Goal: Task Accomplishment & Management: Use online tool/utility

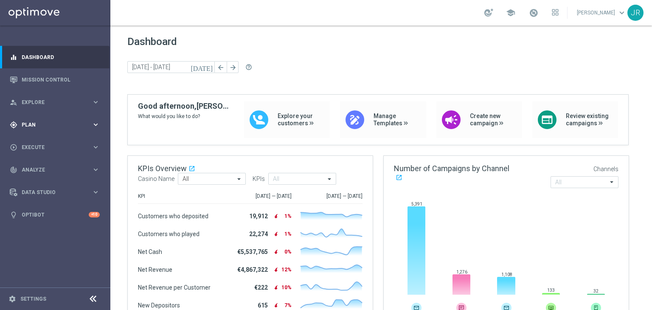
click at [51, 123] on span "Plan" at bounding box center [57, 124] width 70 height 5
click at [39, 170] on span "Templates" at bounding box center [53, 167] width 61 height 5
click at [41, 183] on link "Optimail" at bounding box center [57, 180] width 62 height 7
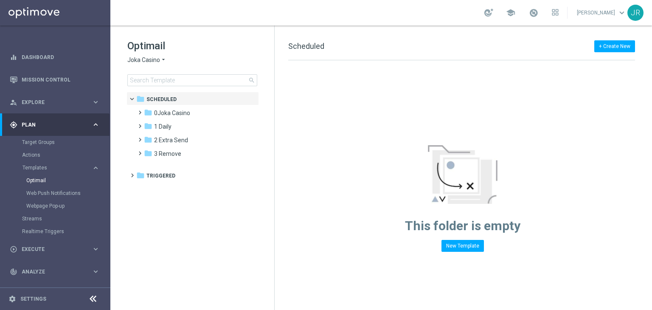
click at [139, 59] on span "Joka Casino" at bounding box center [143, 60] width 33 height 8
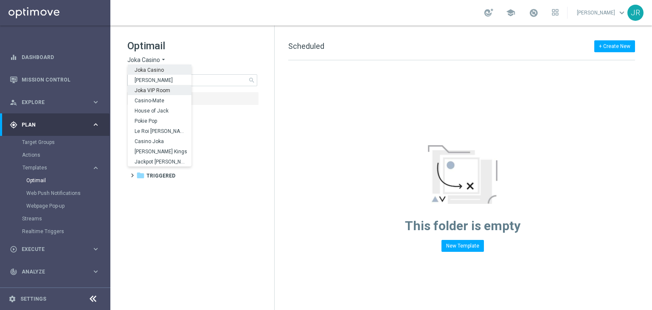
click at [0, 0] on span "Joka VIP Room" at bounding box center [0, 0] width 0 height 0
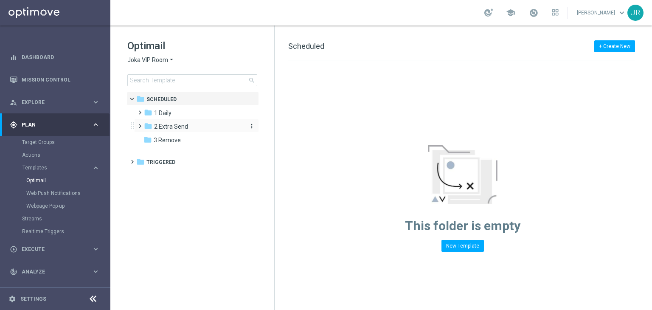
click at [173, 126] on span "2 Extra Send" at bounding box center [171, 127] width 34 height 8
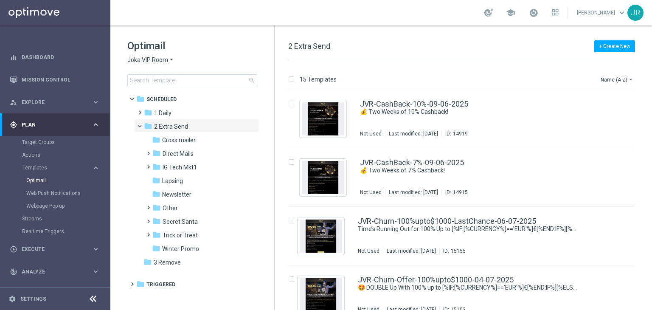
drag, startPoint x: 169, startPoint y: 196, endPoint x: 514, endPoint y: 187, distance: 344.6
click at [169, 196] on span "Newsletter" at bounding box center [176, 195] width 29 height 8
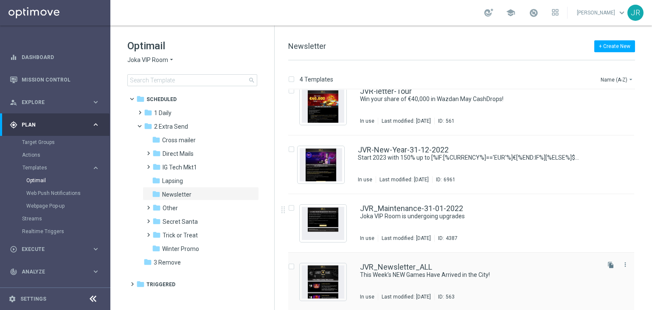
scroll to position [14, 0]
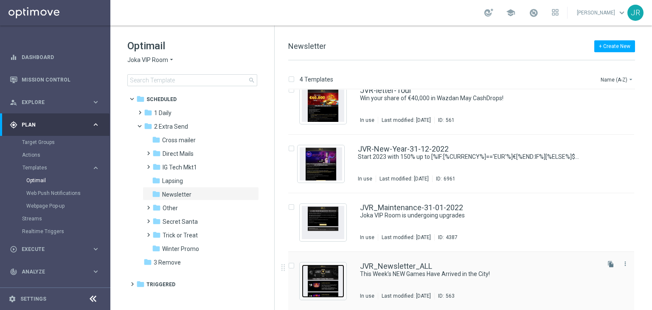
click at [327, 289] on img "Press SPACE to select this row." at bounding box center [323, 281] width 42 height 33
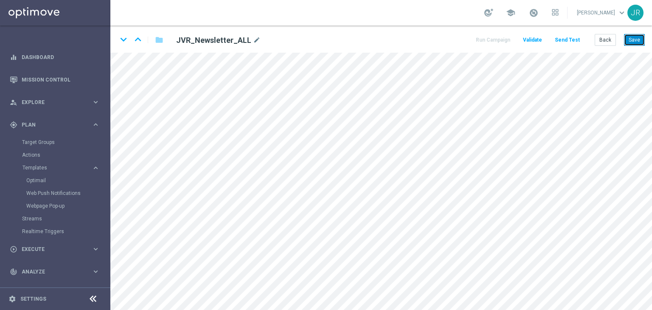
click at [630, 45] on button "Save" at bounding box center [634, 40] width 21 height 12
drag, startPoint x: 636, startPoint y: 36, endPoint x: 243, endPoint y: 0, distance: 395.3
click at [636, 37] on button "Save" at bounding box center [634, 40] width 21 height 12
click at [641, 37] on button "Save" at bounding box center [634, 40] width 21 height 12
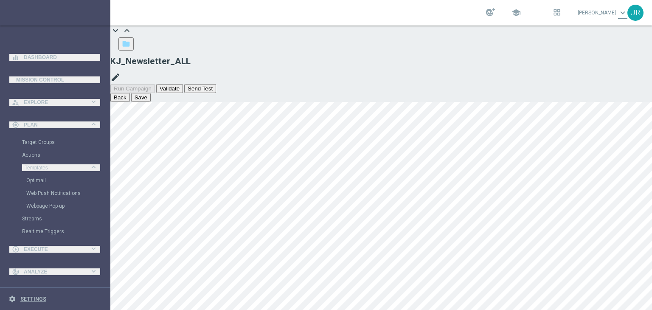
click at [151, 93] on button "Save" at bounding box center [141, 97] width 20 height 9
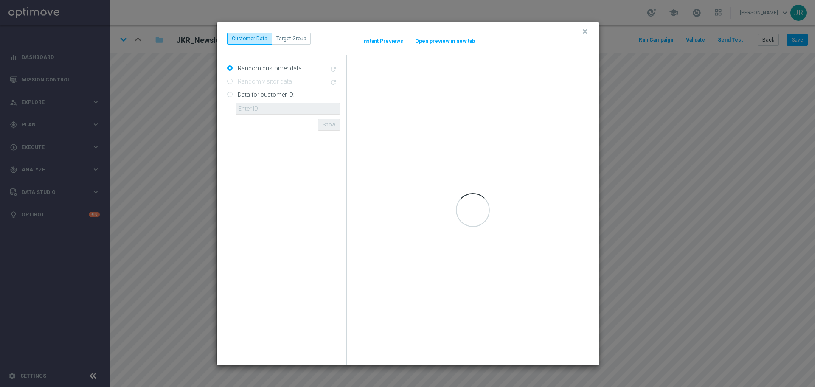
click at [433, 39] on button "Open preview in new tab" at bounding box center [445, 41] width 61 height 7
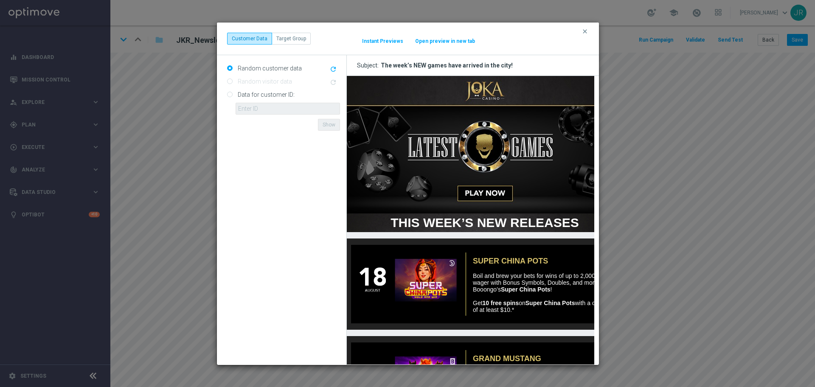
click at [446, 42] on button "Open preview in new tab" at bounding box center [445, 41] width 61 height 7
drag, startPoint x: 585, startPoint y: 32, endPoint x: 570, endPoint y: 50, distance: 23.2
click at [585, 32] on icon "clear" at bounding box center [585, 31] width 7 height 7
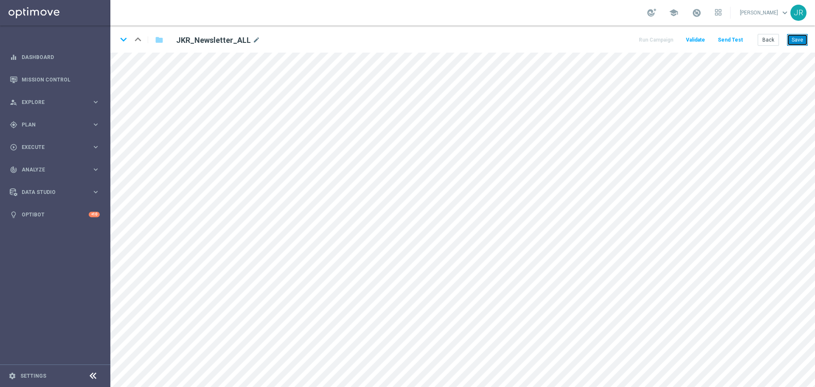
click at [652, 38] on button "Save" at bounding box center [797, 40] width 21 height 12
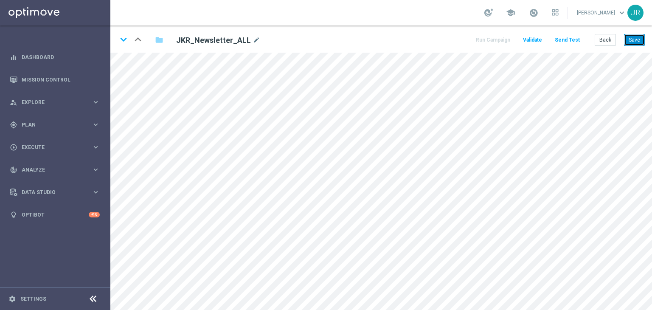
click at [637, 39] on button "Save" at bounding box center [634, 40] width 21 height 12
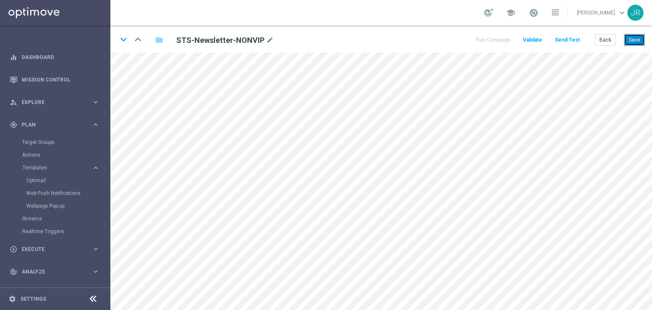
click at [635, 41] on button "Save" at bounding box center [634, 40] width 21 height 12
click at [641, 38] on button "Save" at bounding box center [634, 40] width 21 height 12
click at [637, 39] on button "Save" at bounding box center [634, 40] width 21 height 12
click at [629, 41] on button "Save" at bounding box center [634, 40] width 21 height 12
drag, startPoint x: 632, startPoint y: 37, endPoint x: 572, endPoint y: 2, distance: 69.3
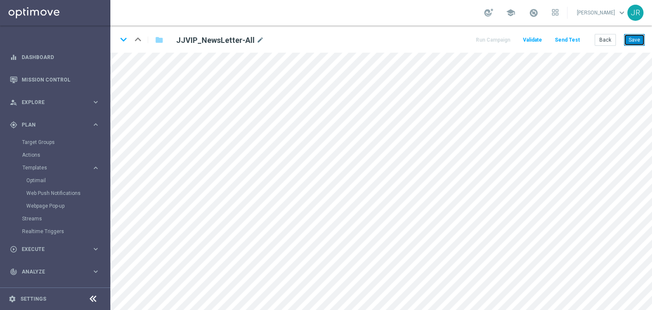
click at [632, 37] on button "Save" at bounding box center [634, 40] width 21 height 12
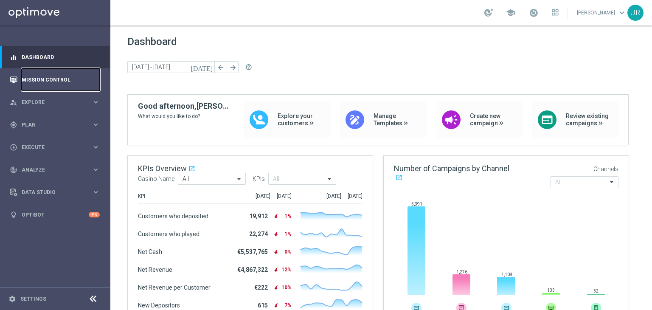
drag, startPoint x: 31, startPoint y: 77, endPoint x: 52, endPoint y: 89, distance: 24.0
click at [31, 77] on link "Mission Control" at bounding box center [61, 79] width 78 height 23
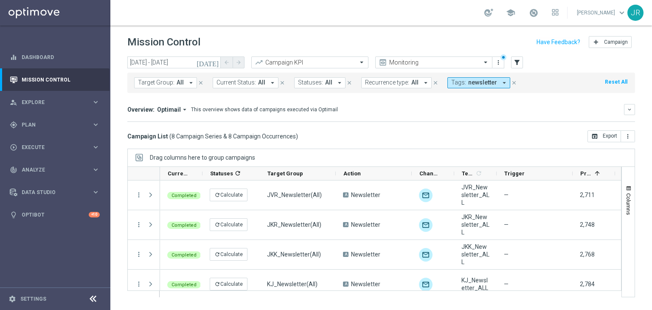
click at [216, 64] on icon "[DATE]" at bounding box center [208, 63] width 23 height 8
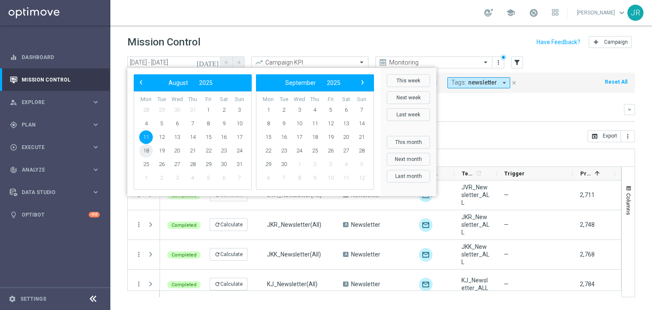
click at [148, 149] on span "18" at bounding box center [146, 151] width 14 height 14
type input "18 Aug 2025 - 18 Aug 2025"
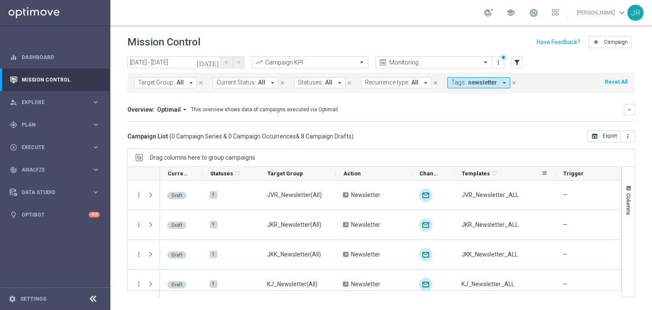
drag, startPoint x: 496, startPoint y: 171, endPoint x: 555, endPoint y: 173, distance: 59.1
click at [555, 173] on div at bounding box center [555, 173] width 3 height 13
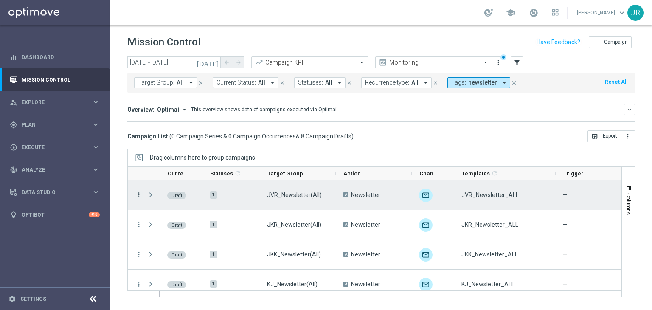
click at [136, 191] on icon "more_vert" at bounding box center [139, 195] width 8 height 8
click at [157, 223] on div "edit Edit" at bounding box center [191, 228] width 96 height 12
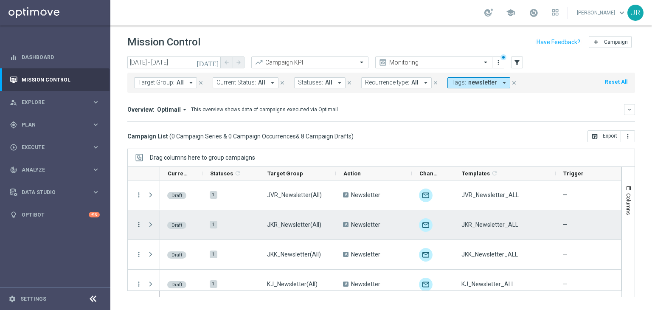
click at [138, 223] on icon "more_vert" at bounding box center [139, 225] width 8 height 8
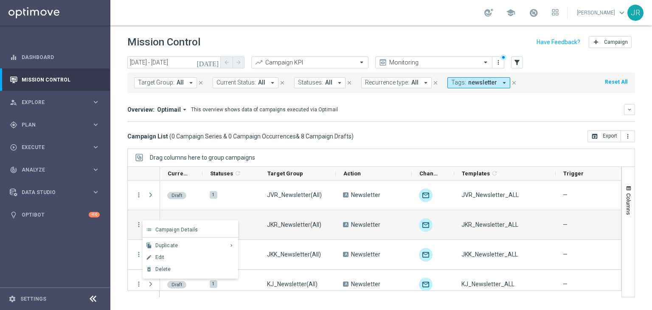
click at [165, 258] on div "Edit" at bounding box center [194, 257] width 79 height 6
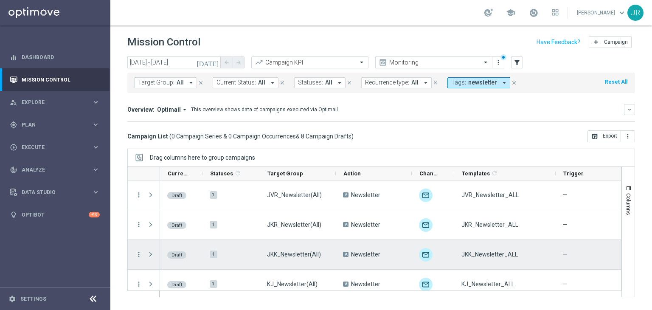
click at [138, 251] on icon "more_vert" at bounding box center [139, 255] width 8 height 8
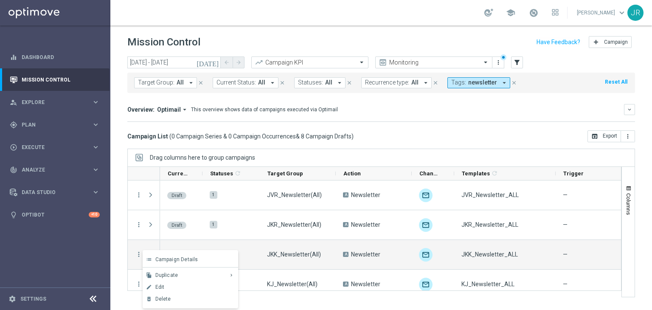
click at [164, 288] on span "Edit" at bounding box center [159, 287] width 9 height 6
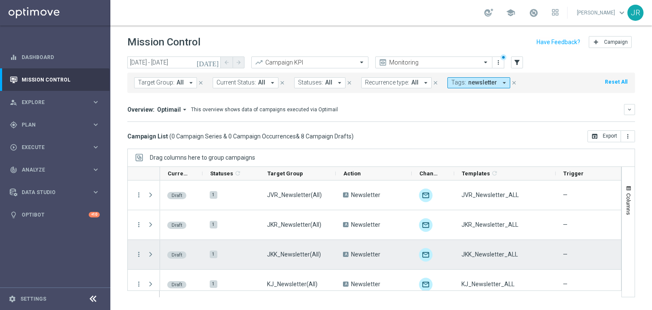
scroll to position [42, 0]
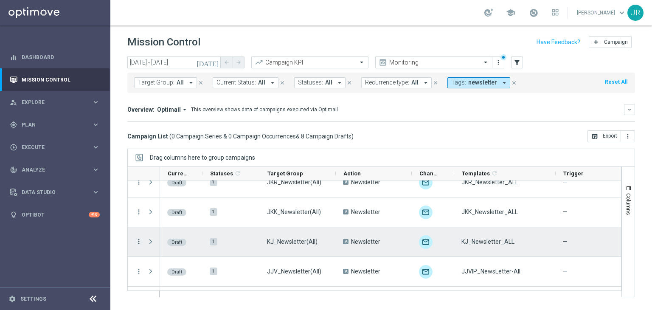
click at [137, 238] on icon "more_vert" at bounding box center [139, 242] width 8 height 8
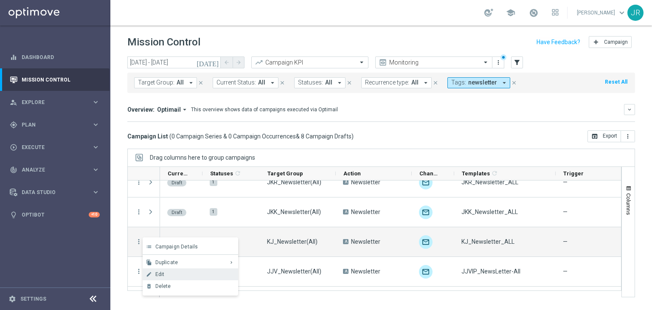
click at [163, 276] on span "Edit" at bounding box center [159, 274] width 9 height 6
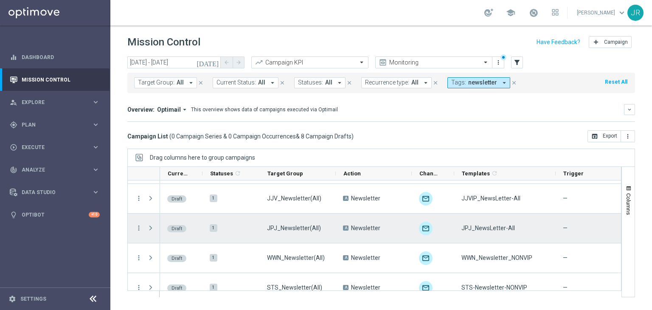
scroll to position [127, 0]
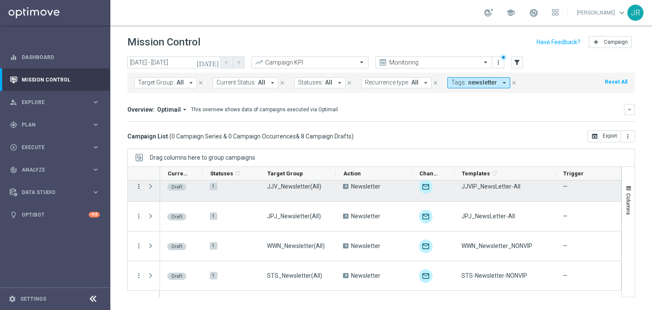
click at [137, 186] on icon "more_vert" at bounding box center [139, 187] width 8 height 8
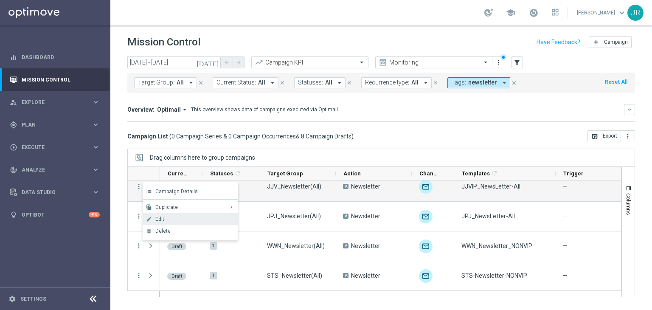
click at [161, 218] on span "Edit" at bounding box center [159, 219] width 9 height 6
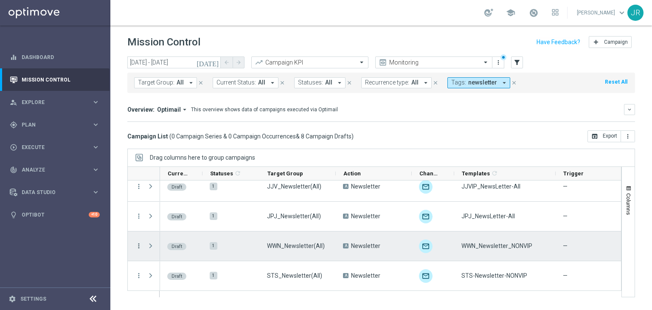
click at [138, 245] on icon "more_vert" at bounding box center [139, 246] width 8 height 8
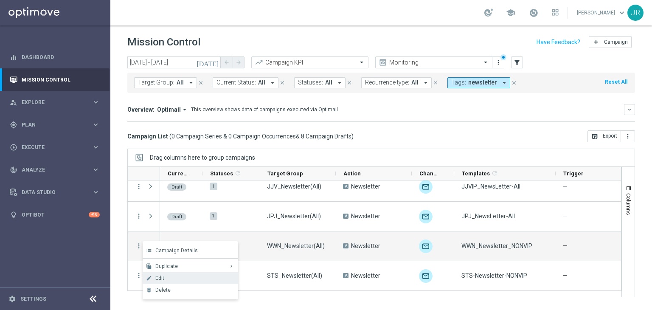
click at [160, 279] on span "Edit" at bounding box center [159, 278] width 9 height 6
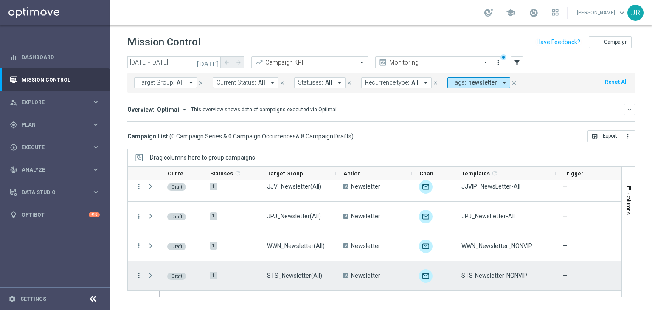
click at [136, 274] on icon "more_vert" at bounding box center [139, 276] width 8 height 8
click at [157, 248] on span "Edit" at bounding box center [159, 250] width 9 height 6
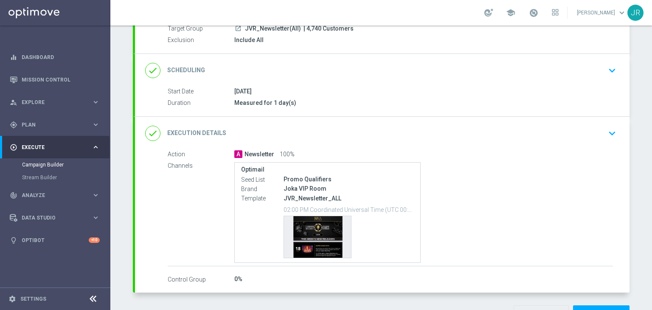
scroll to position [121, 0]
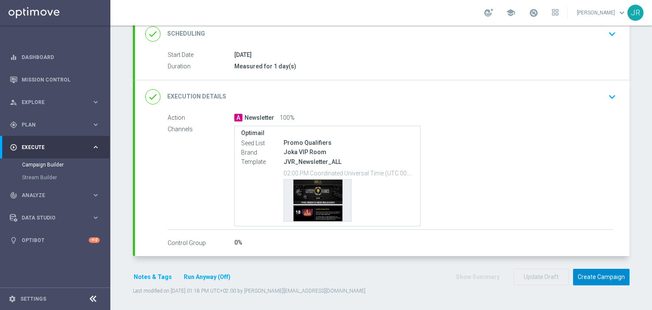
click at [596, 271] on button "Create Campaign" at bounding box center [601, 277] width 56 height 17
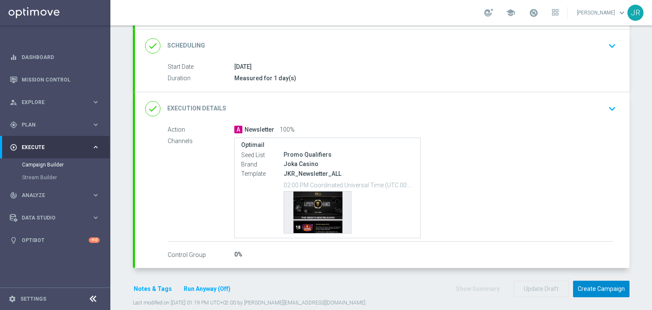
scroll to position [121, 0]
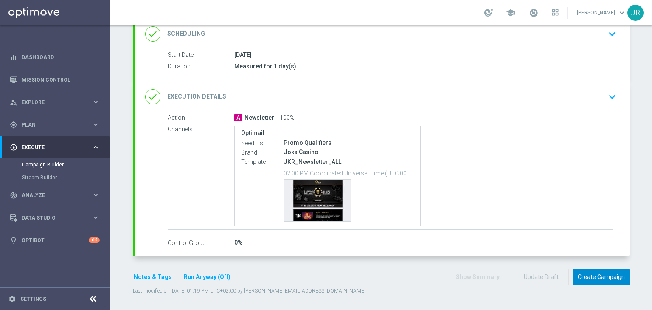
click at [603, 271] on button "Create Campaign" at bounding box center [601, 277] width 56 height 17
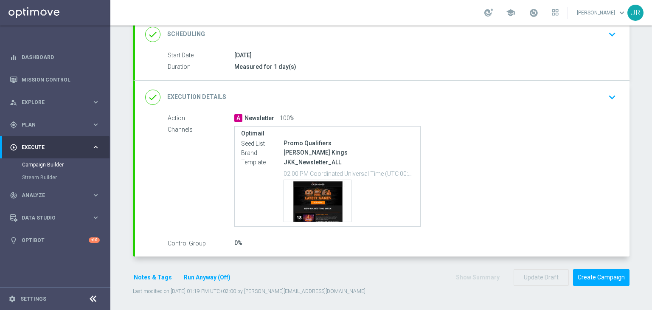
scroll to position [121, 0]
click at [598, 277] on button "Create Campaign" at bounding box center [601, 277] width 56 height 17
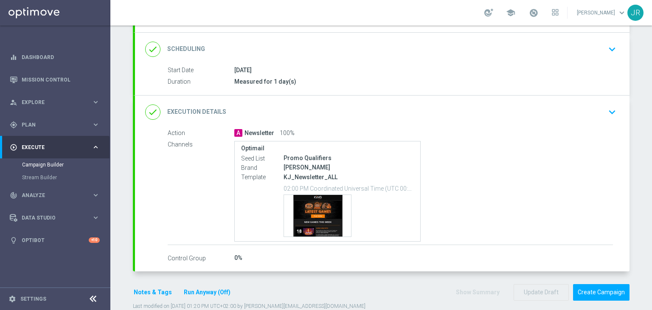
scroll to position [121, 0]
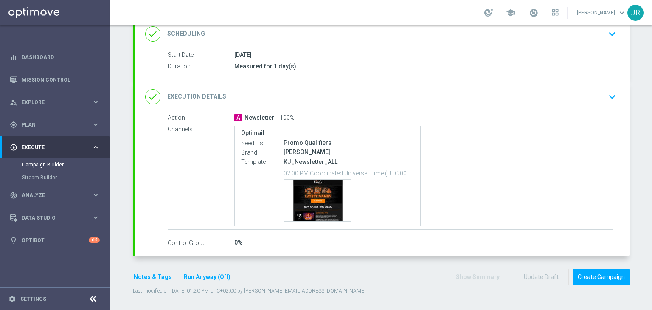
click at [611, 104] on div "done Execution Details keyboard_arrow_down" at bounding box center [382, 96] width 495 height 33
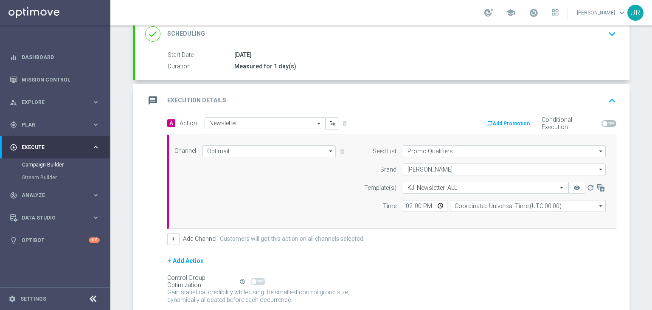
scroll to position [198, 0]
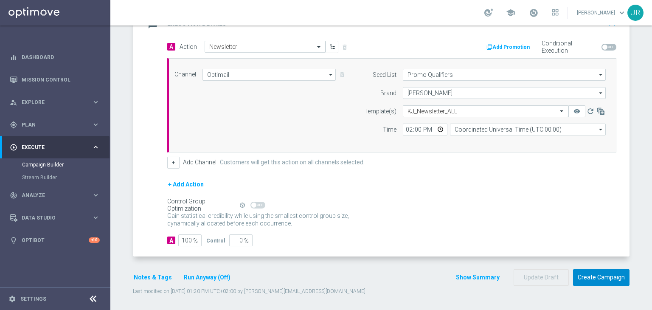
click at [610, 277] on button "Create Campaign" at bounding box center [601, 277] width 56 height 17
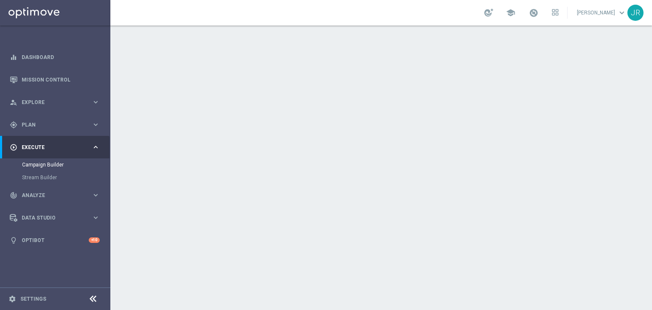
scroll to position [121, 0]
click at [593, 274] on button "Create Campaign" at bounding box center [601, 277] width 56 height 17
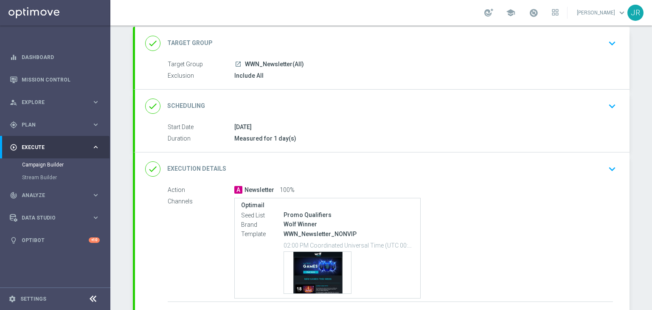
scroll to position [121, 0]
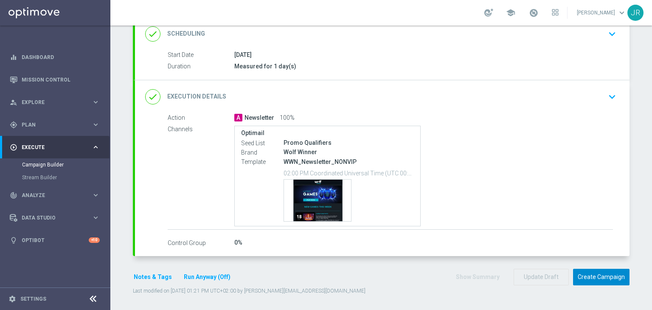
click at [613, 274] on button "Create Campaign" at bounding box center [601, 277] width 56 height 17
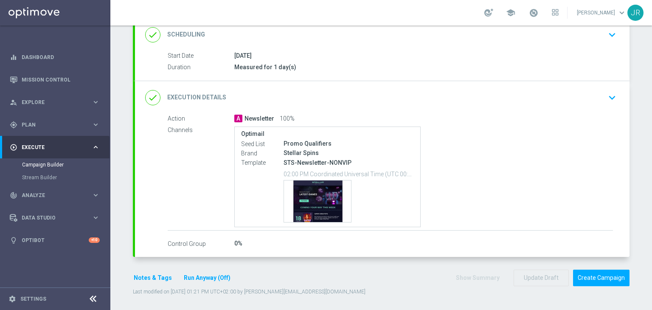
scroll to position [121, 0]
click at [151, 279] on button "Notes & Tags" at bounding box center [153, 277] width 40 height 11
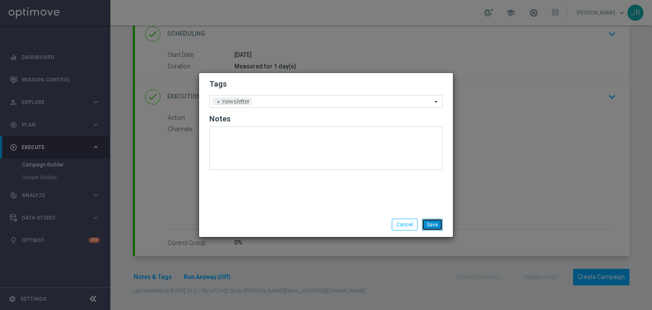
click at [436, 224] on button "Save" at bounding box center [432, 225] width 21 height 12
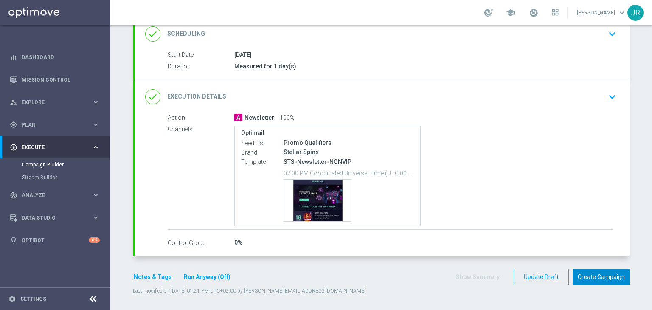
click at [625, 274] on button "Create Campaign" at bounding box center [601, 277] width 56 height 17
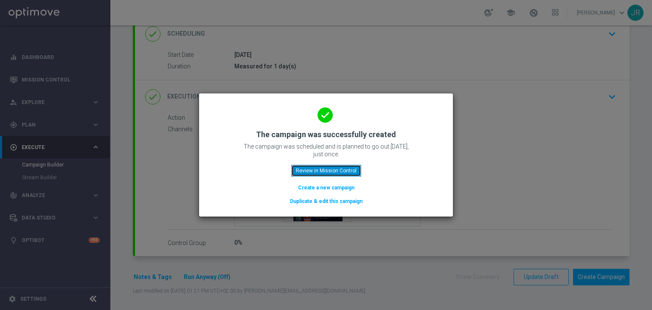
click at [319, 175] on button "Review in Mission Control" at bounding box center [326, 171] width 70 height 12
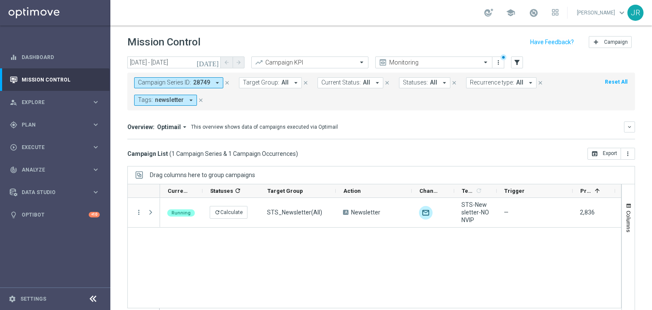
click at [225, 82] on icon "close" at bounding box center [227, 83] width 6 height 6
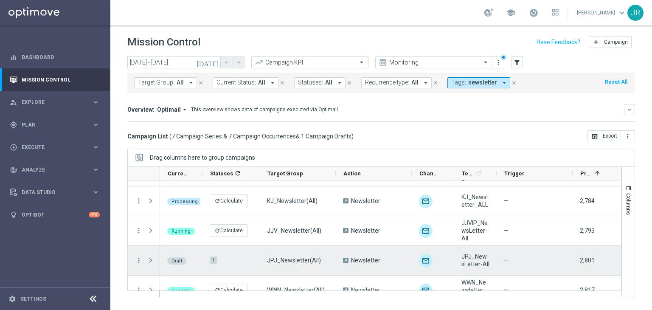
scroll to position [85, 0]
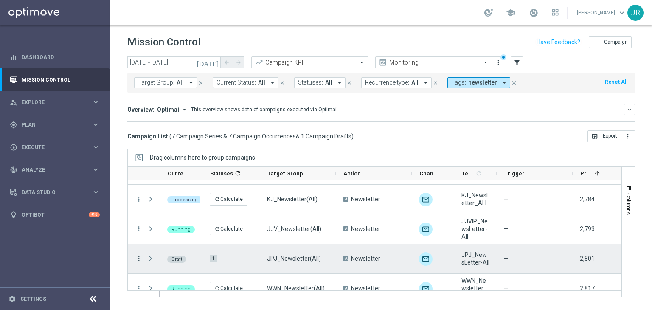
click at [139, 260] on icon "more_vert" at bounding box center [139, 259] width 8 height 8
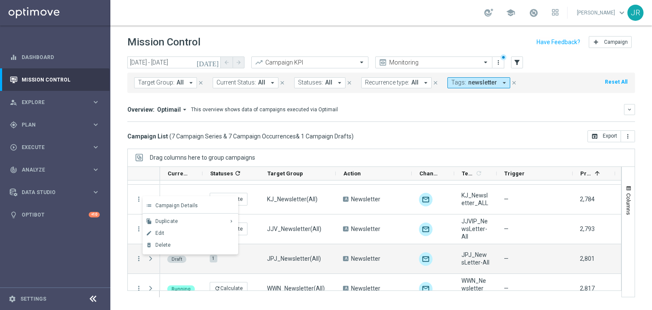
click at [156, 237] on div "edit Edit" at bounding box center [191, 233] width 96 height 12
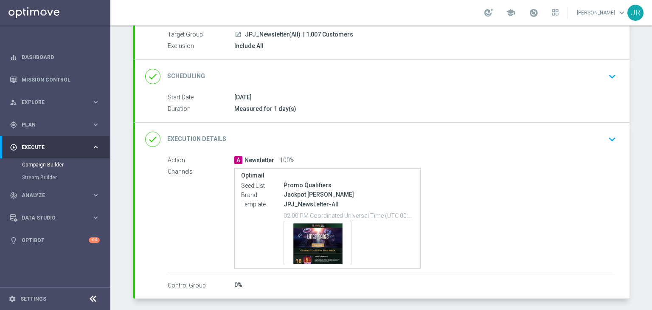
scroll to position [121, 0]
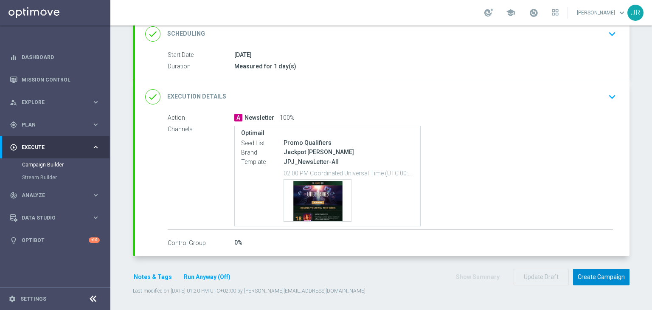
click at [590, 278] on button "Create Campaign" at bounding box center [601, 277] width 56 height 17
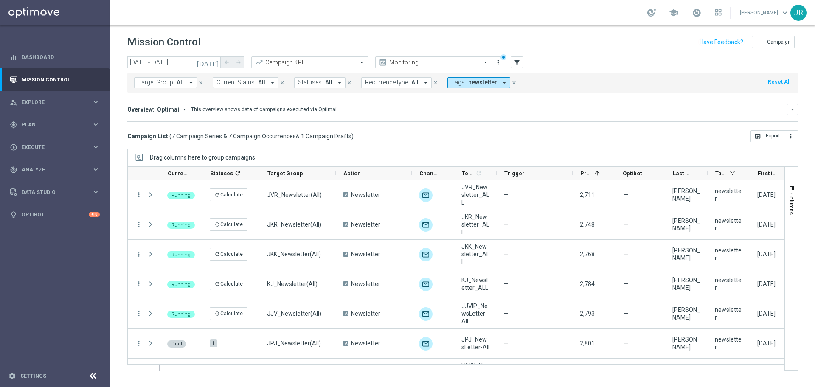
drag, startPoint x: 409, startPoint y: 142, endPoint x: 92, endPoint y: 376, distance: 394.0
click at [92, 310] on icon at bounding box center [93, 376] width 10 height 10
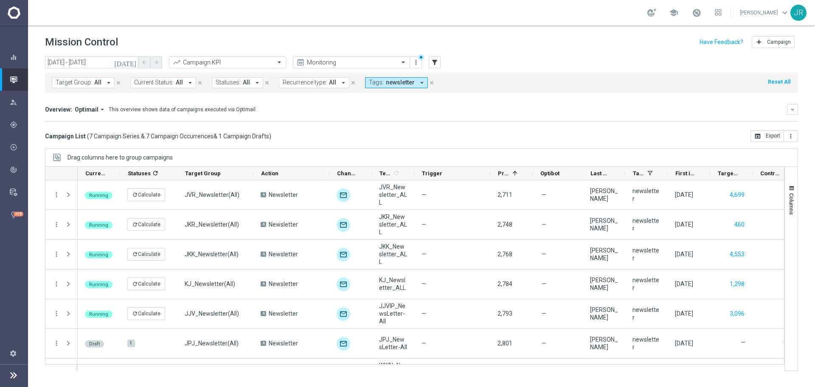
click at [15, 310] on icon at bounding box center [13, 375] width 10 height 10
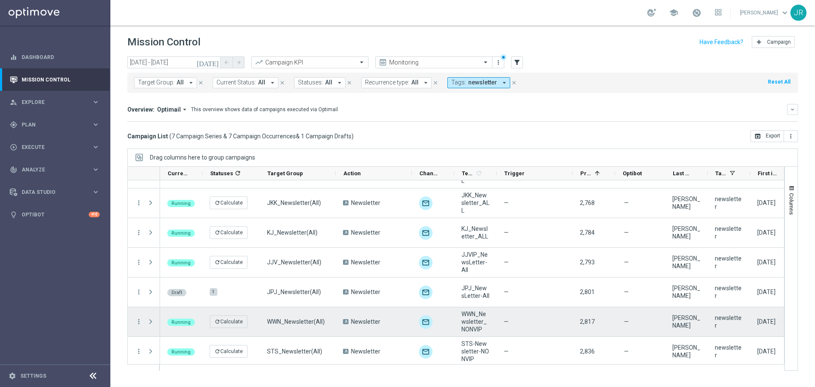
scroll to position [54, 0]
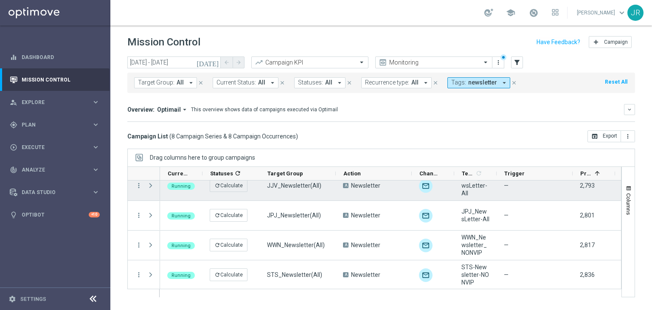
scroll to position [129, 0]
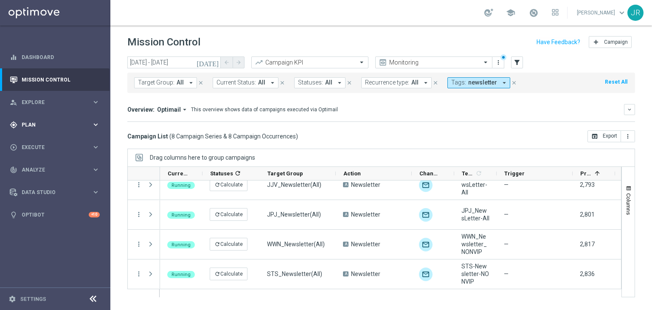
click at [43, 124] on span "Plan" at bounding box center [57, 124] width 70 height 5
click at [43, 169] on span "Templates" at bounding box center [53, 167] width 61 height 5
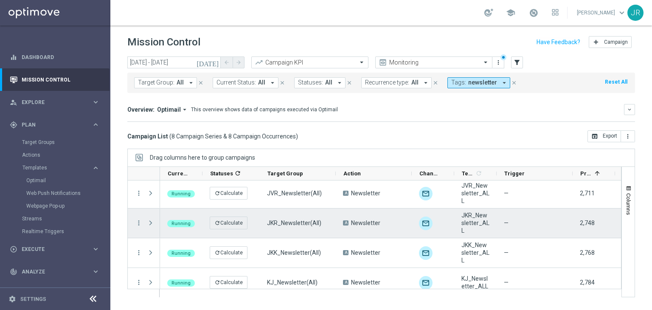
scroll to position [0, 0]
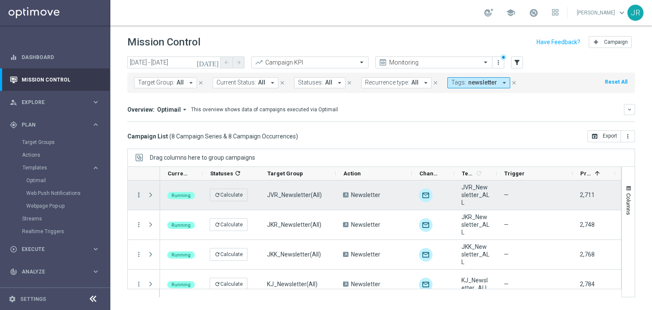
click at [141, 194] on icon "more_vert" at bounding box center [139, 195] width 8 height 8
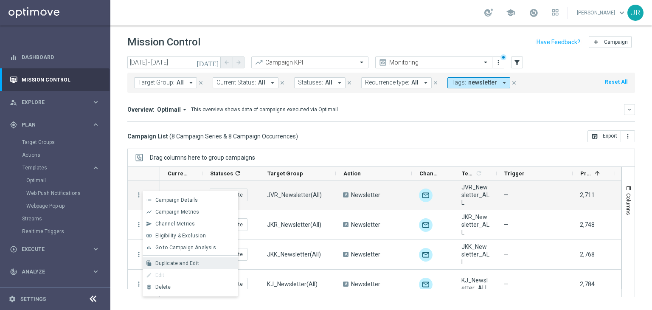
click at [185, 265] on span "Duplicate and Edit" at bounding box center [177, 263] width 44 height 6
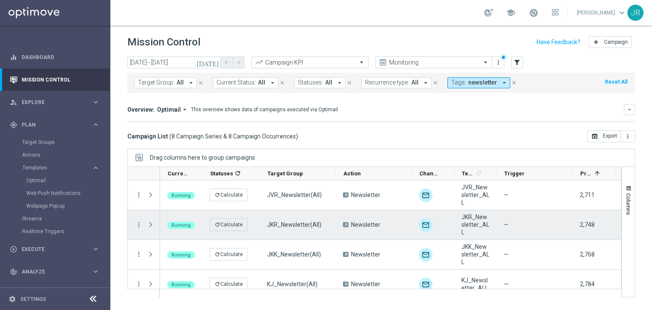
click at [299, 228] on span "JKR_Newsletter(All)" at bounding box center [294, 225] width 54 height 8
click at [297, 224] on span "JKR_Newsletter(All)" at bounding box center [294, 225] width 54 height 8
click at [140, 223] on icon "more_vert" at bounding box center [139, 225] width 8 height 8
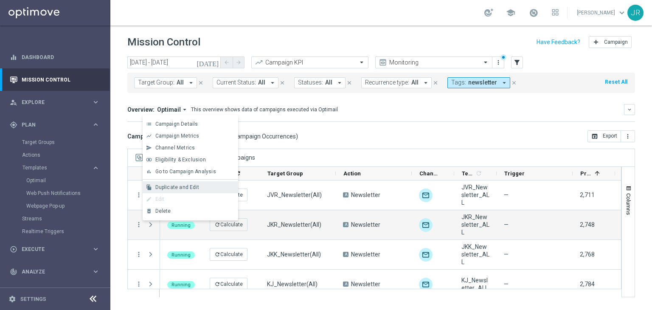
click at [175, 189] on span "Duplicate and Edit" at bounding box center [177, 187] width 44 height 6
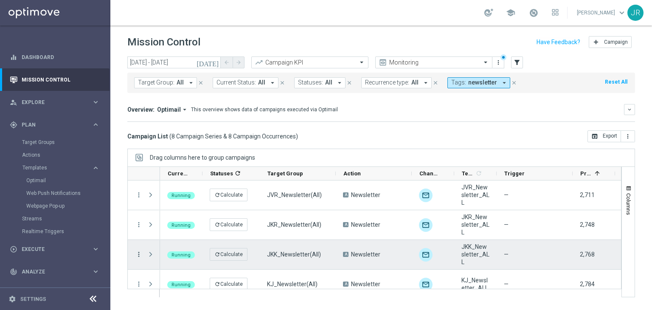
click at [140, 251] on icon "more_vert" at bounding box center [139, 255] width 8 height 8
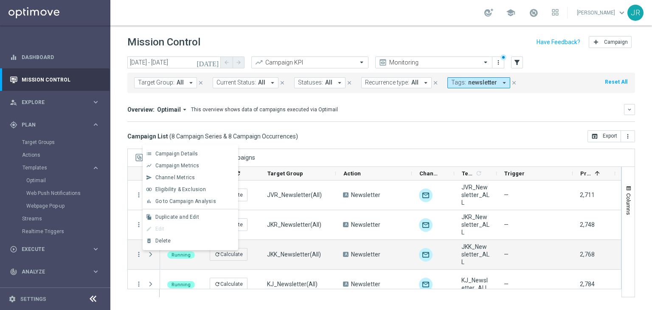
click at [170, 216] on span "Duplicate and Edit" at bounding box center [177, 217] width 44 height 6
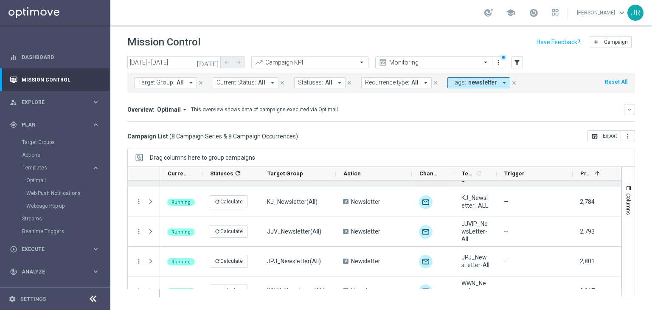
scroll to position [85, 0]
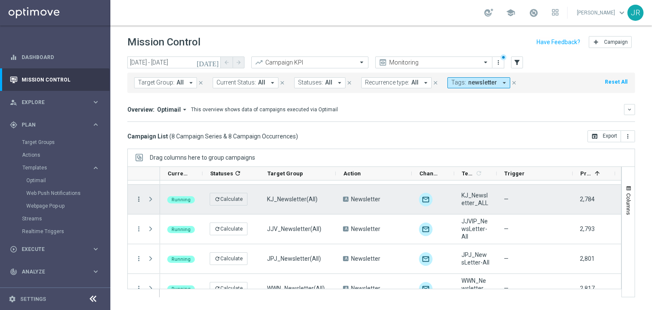
click at [141, 200] on icon "more_vert" at bounding box center [139, 199] width 8 height 8
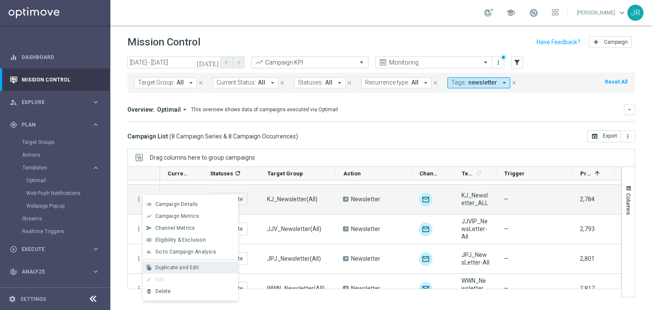
click at [166, 273] on div "file_copy Duplicate and Edit" at bounding box center [191, 268] width 96 height 12
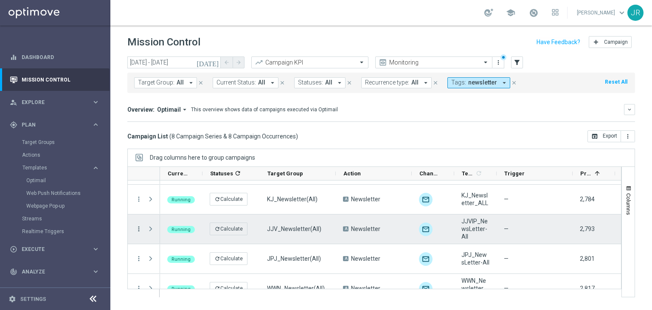
click at [135, 230] on icon "more_vert" at bounding box center [139, 229] width 8 height 8
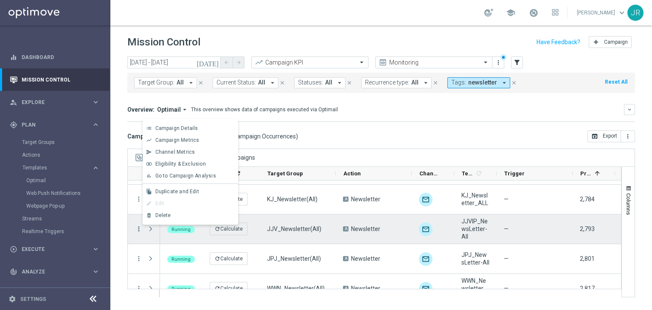
click at [138, 230] on icon "more_vert" at bounding box center [139, 229] width 8 height 8
click at [174, 194] on div "file_copy Duplicate and Edit" at bounding box center [191, 192] width 96 height 12
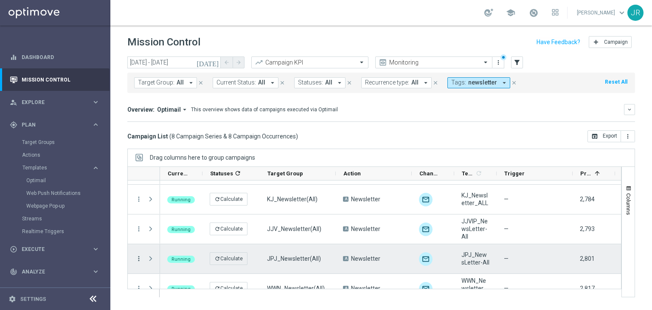
click at [138, 259] on icon "more_vert" at bounding box center [139, 259] width 8 height 8
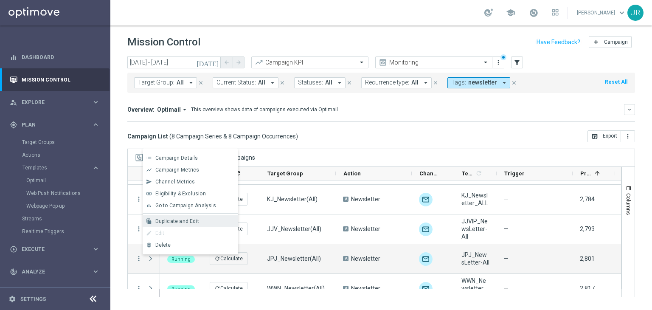
click at [178, 221] on span "Duplicate and Edit" at bounding box center [177, 221] width 44 height 6
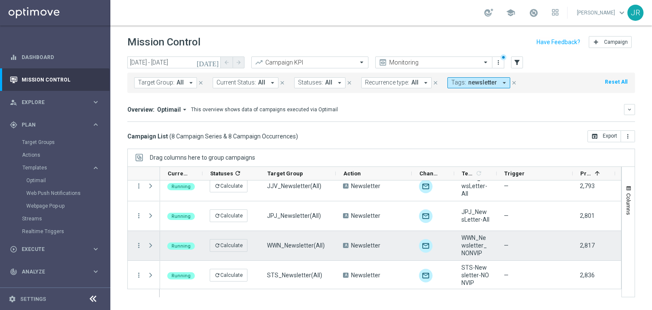
scroll to position [129, 0]
click at [138, 243] on icon "more_vert" at bounding box center [139, 244] width 8 height 8
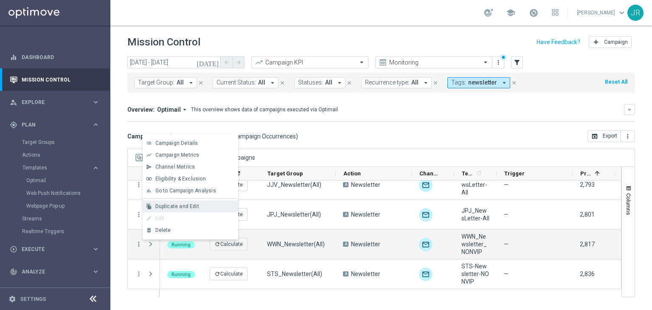
click at [175, 203] on div "file_copy Duplicate and Edit" at bounding box center [191, 206] width 96 height 12
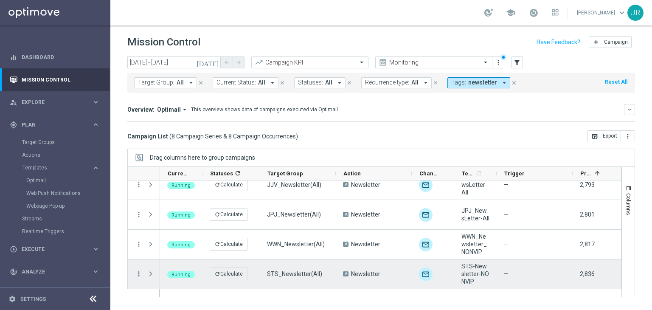
click at [135, 272] on icon "more_vert" at bounding box center [139, 274] width 8 height 8
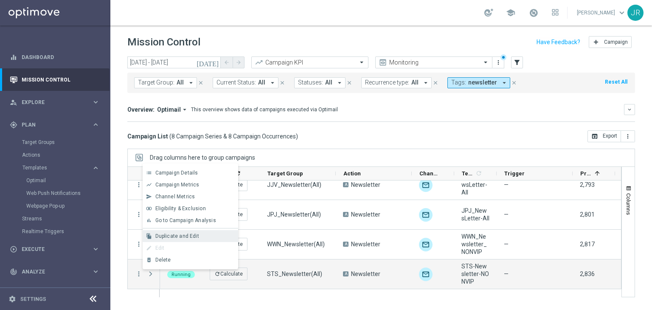
click at [181, 230] on div "file_copy Duplicate and Edit" at bounding box center [191, 236] width 96 height 12
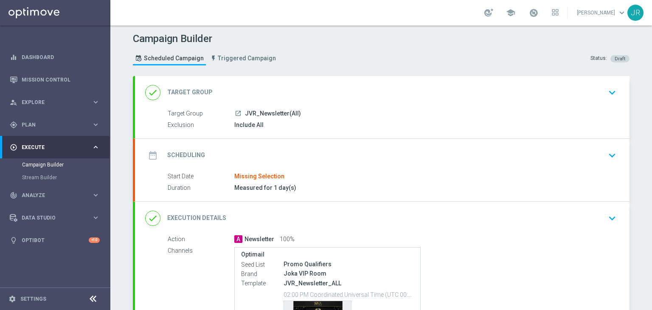
click at [614, 95] on icon "keyboard_arrow_down" at bounding box center [612, 92] width 13 height 13
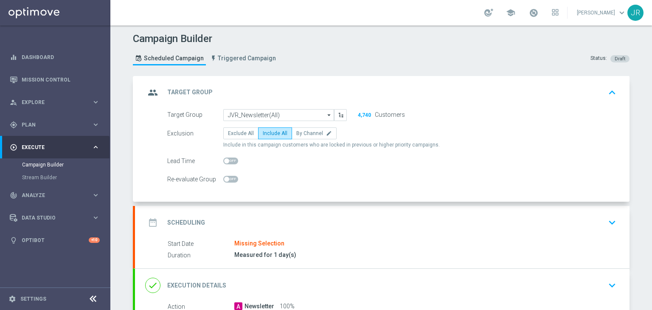
click at [609, 95] on icon "keyboard_arrow_up" at bounding box center [612, 92] width 13 height 13
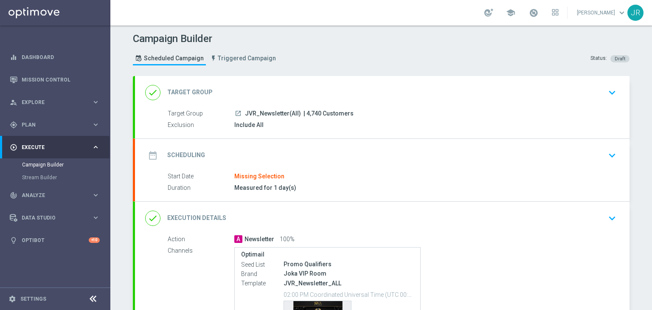
drag, startPoint x: 315, startPoint y: 112, endPoint x: 296, endPoint y: 113, distance: 19.6
click at [296, 113] on div "launch JVR_Newsletter(All) | 4,740 Customers" at bounding box center [423, 113] width 379 height 8
copy div "| 4,740"
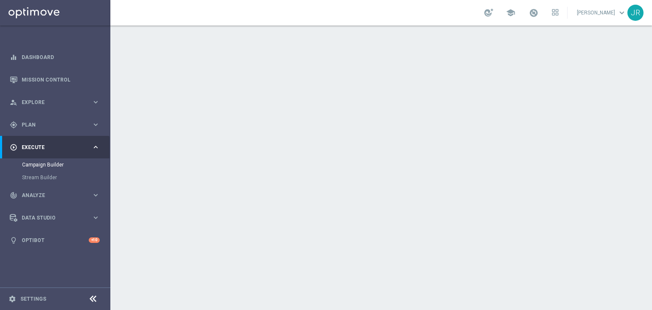
click at [606, 96] on icon "keyboard_arrow_down" at bounding box center [612, 92] width 13 height 13
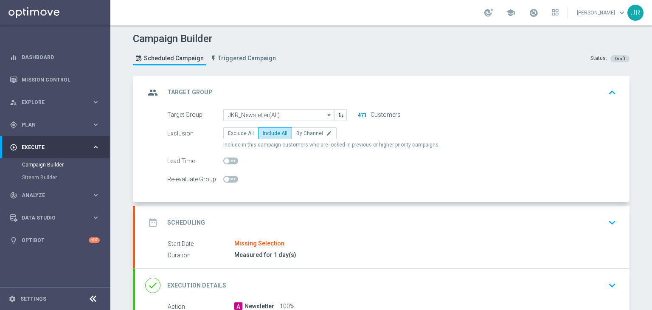
drag, startPoint x: 364, startPoint y: 113, endPoint x: 355, endPoint y: 113, distance: 8.9
click at [355, 113] on div "471 Customers" at bounding box center [380, 114] width 54 height 11
click at [605, 99] on button "keyboard_arrow_up" at bounding box center [612, 93] width 14 height 16
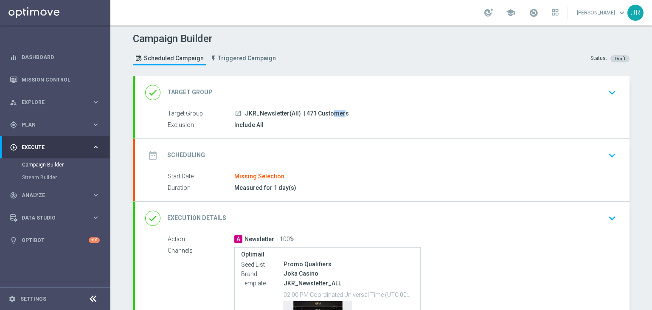
drag, startPoint x: 309, startPoint y: 112, endPoint x: 300, endPoint y: 112, distance: 8.9
click at [304, 112] on span "| 471 Customers" at bounding box center [326, 114] width 45 height 8
copy span "471"
drag, startPoint x: 318, startPoint y: 112, endPoint x: 301, endPoint y: 113, distance: 17.0
click at [304, 113] on span "| 4,593 Customers" at bounding box center [329, 114] width 50 height 8
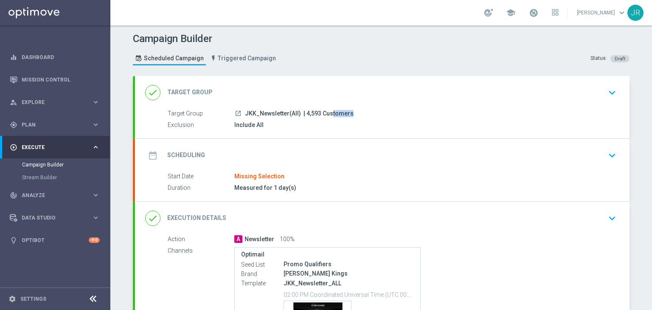
copy span "4,593"
drag, startPoint x: 311, startPoint y: 112, endPoint x: 296, endPoint y: 113, distance: 14.9
click at [300, 113] on span "| 1,312 Customers" at bounding box center [325, 114] width 50 height 8
copy span "1,312"
click at [606, 93] on icon "keyboard_arrow_down" at bounding box center [612, 92] width 13 height 13
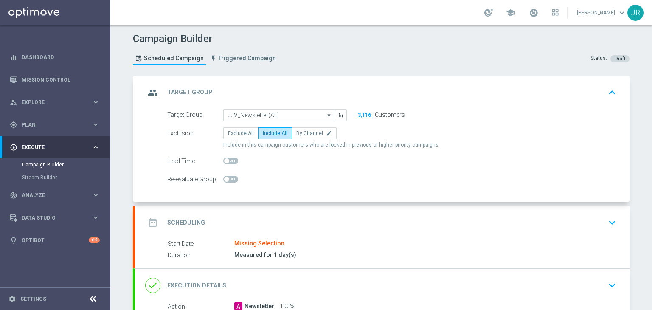
drag, startPoint x: 608, startPoint y: 93, endPoint x: 537, endPoint y: 100, distance: 71.7
click at [607, 93] on icon "keyboard_arrow_up" at bounding box center [612, 92] width 13 height 13
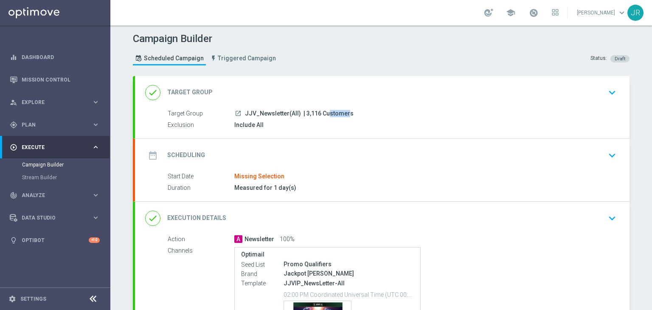
drag, startPoint x: 315, startPoint y: 114, endPoint x: 301, endPoint y: 114, distance: 14.0
click at [304, 114] on span "| 3,116 Customers" at bounding box center [329, 114] width 50 height 8
copy span "3,116"
click at [605, 99] on button "keyboard_arrow_down" at bounding box center [612, 93] width 14 height 16
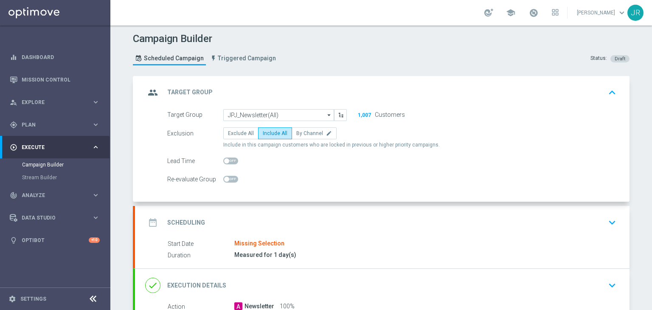
click at [615, 97] on icon "keyboard_arrow_up" at bounding box center [612, 92] width 13 height 13
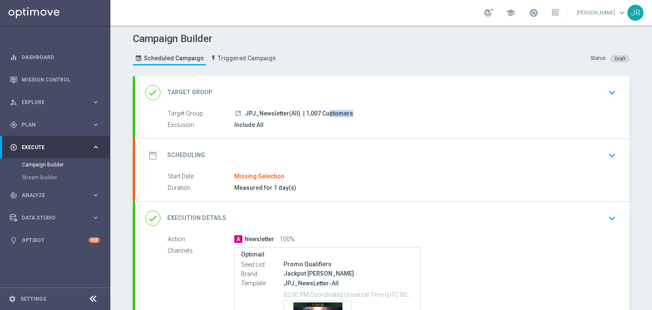
drag, startPoint x: 316, startPoint y: 112, endPoint x: 297, endPoint y: 113, distance: 18.3
click at [303, 113] on span "| 1,007 Customers" at bounding box center [328, 114] width 50 height 8
copy span "1,007"
click at [601, 94] on div "done Target Group keyboard_arrow_down" at bounding box center [382, 93] width 474 height 16
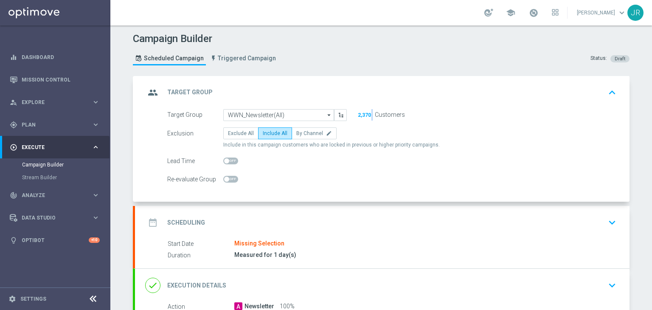
drag, startPoint x: 370, startPoint y: 115, endPoint x: 423, endPoint y: 112, distance: 53.6
click at [353, 114] on div "2,370 Customers" at bounding box center [382, 114] width 58 height 11
click at [607, 95] on icon "keyboard_arrow_up" at bounding box center [612, 92] width 13 height 13
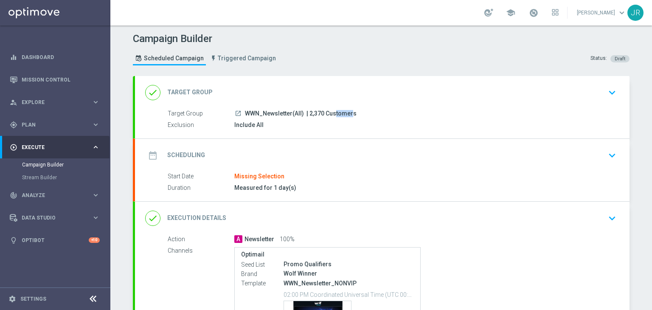
drag, startPoint x: 316, startPoint y: 112, endPoint x: 305, endPoint y: 113, distance: 11.1
click at [307, 113] on span "| 2,370 Customers" at bounding box center [332, 114] width 50 height 8
copy span "2,370"
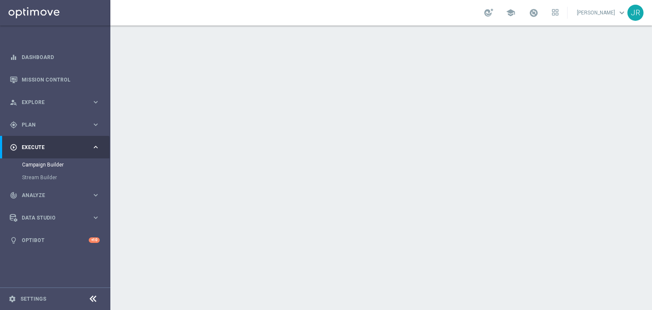
click at [613, 96] on icon "keyboard_arrow_down" at bounding box center [612, 92] width 13 height 13
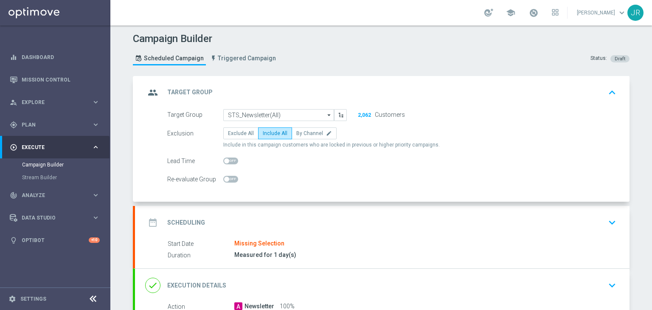
click at [614, 94] on icon "keyboard_arrow_up" at bounding box center [612, 92] width 13 height 13
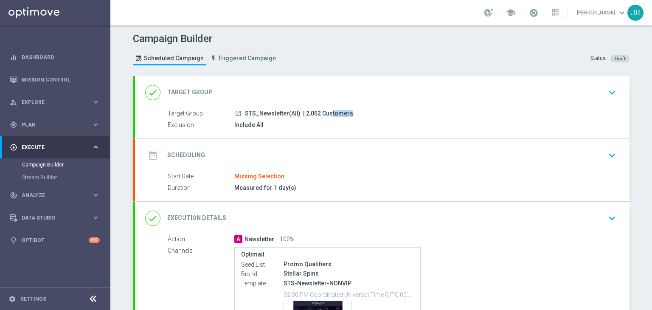
drag, startPoint x: 315, startPoint y: 112, endPoint x: 301, endPoint y: 113, distance: 14.5
click at [303, 113] on span "| 2,062 Customers" at bounding box center [328, 114] width 50 height 8
